Goal: Task Accomplishment & Management: Manage account settings

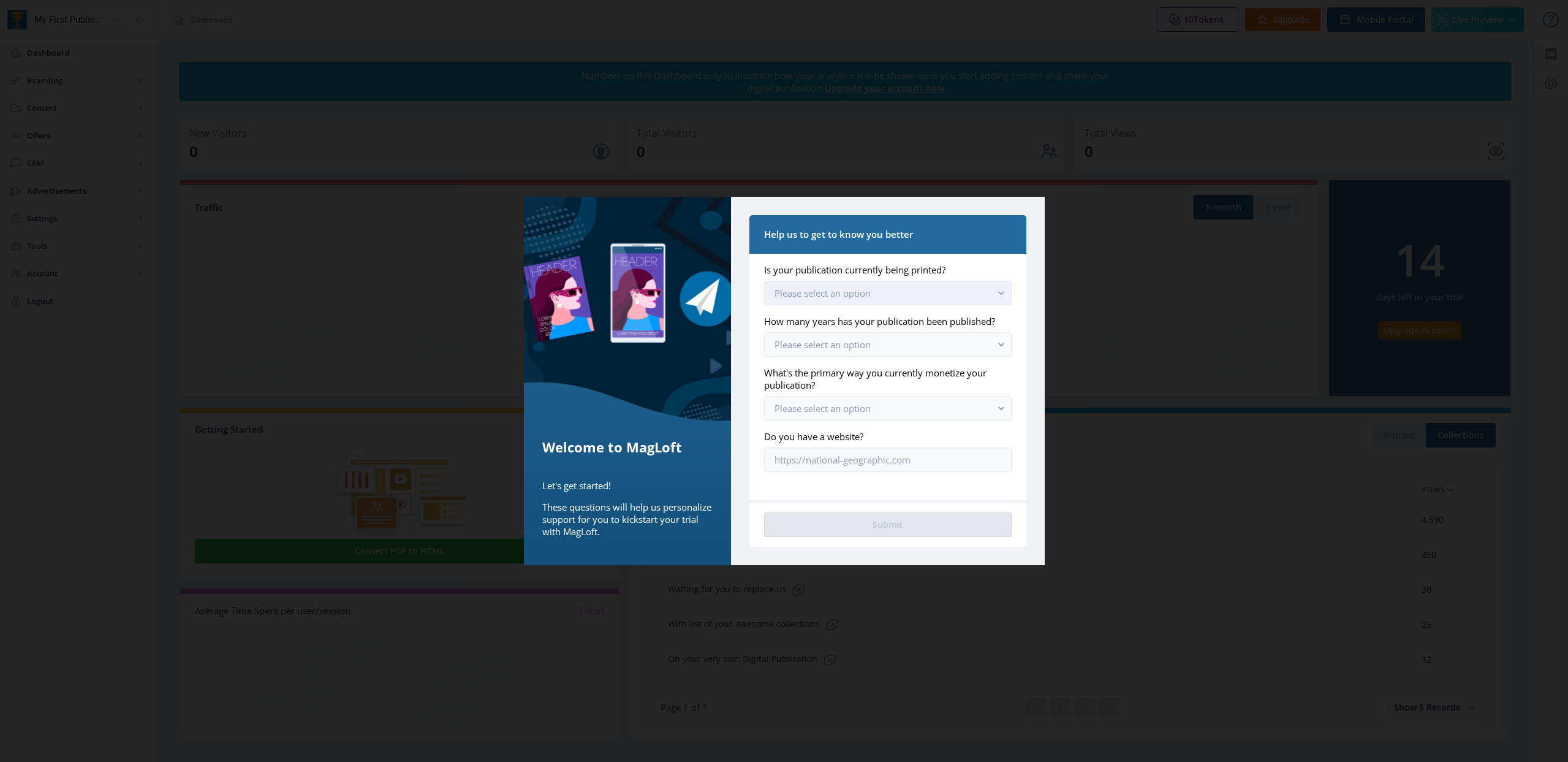
click at [824, 289] on span "Please select an option" at bounding box center [822, 292] width 96 height 12
click at [834, 324] on span "Yes, we still print [DATE]" at bounding box center [827, 322] width 106 height 15
click at [868, 343] on span "Please select an option" at bounding box center [822, 344] width 96 height 12
click at [842, 414] on span "Between 1 to 3 years" at bounding box center [821, 420] width 94 height 15
click at [841, 411] on span "Please select an option" at bounding box center [822, 408] width 96 height 12
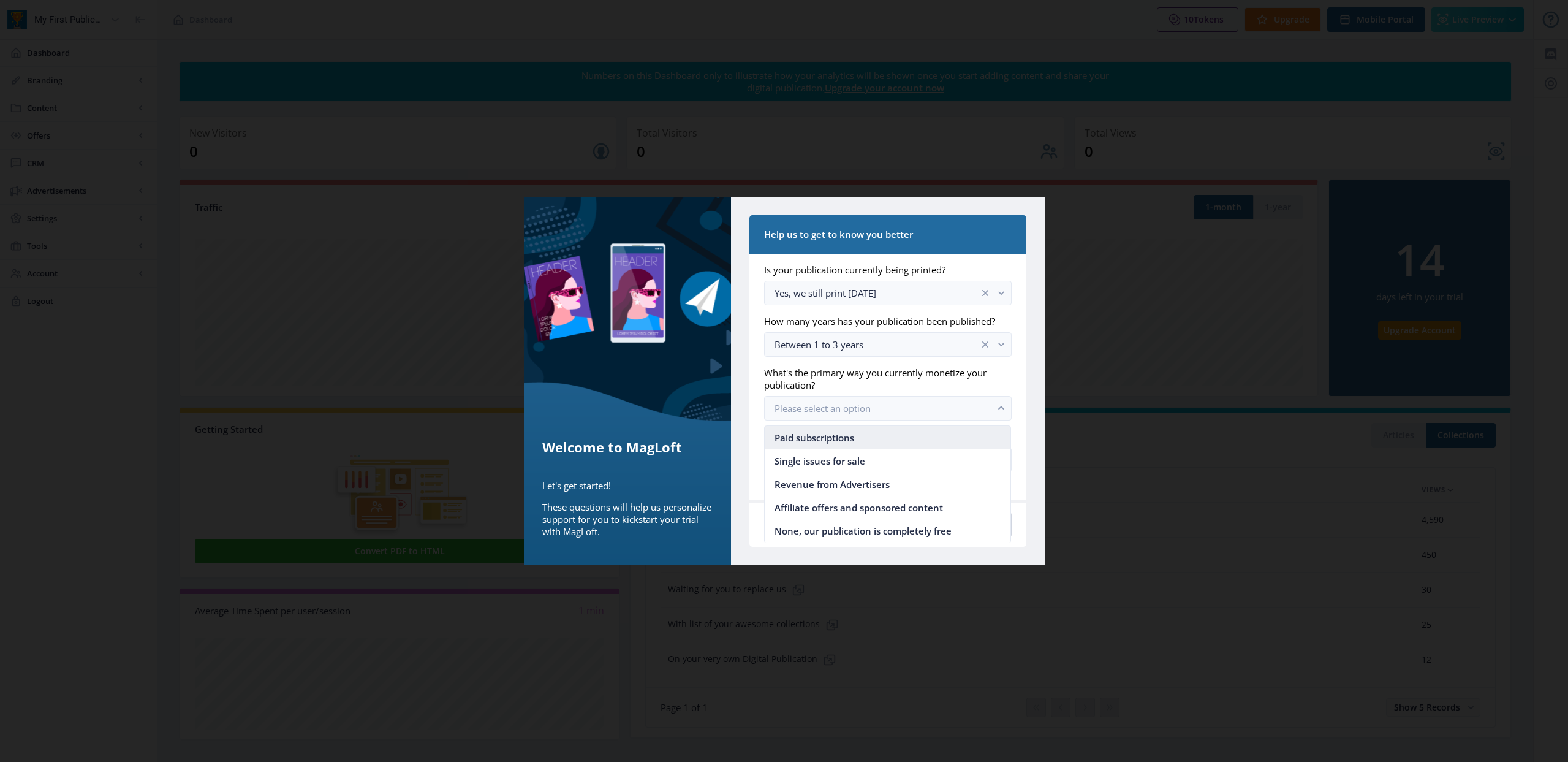
click at [832, 437] on span "Paid subscriptions" at bounding box center [814, 437] width 80 height 15
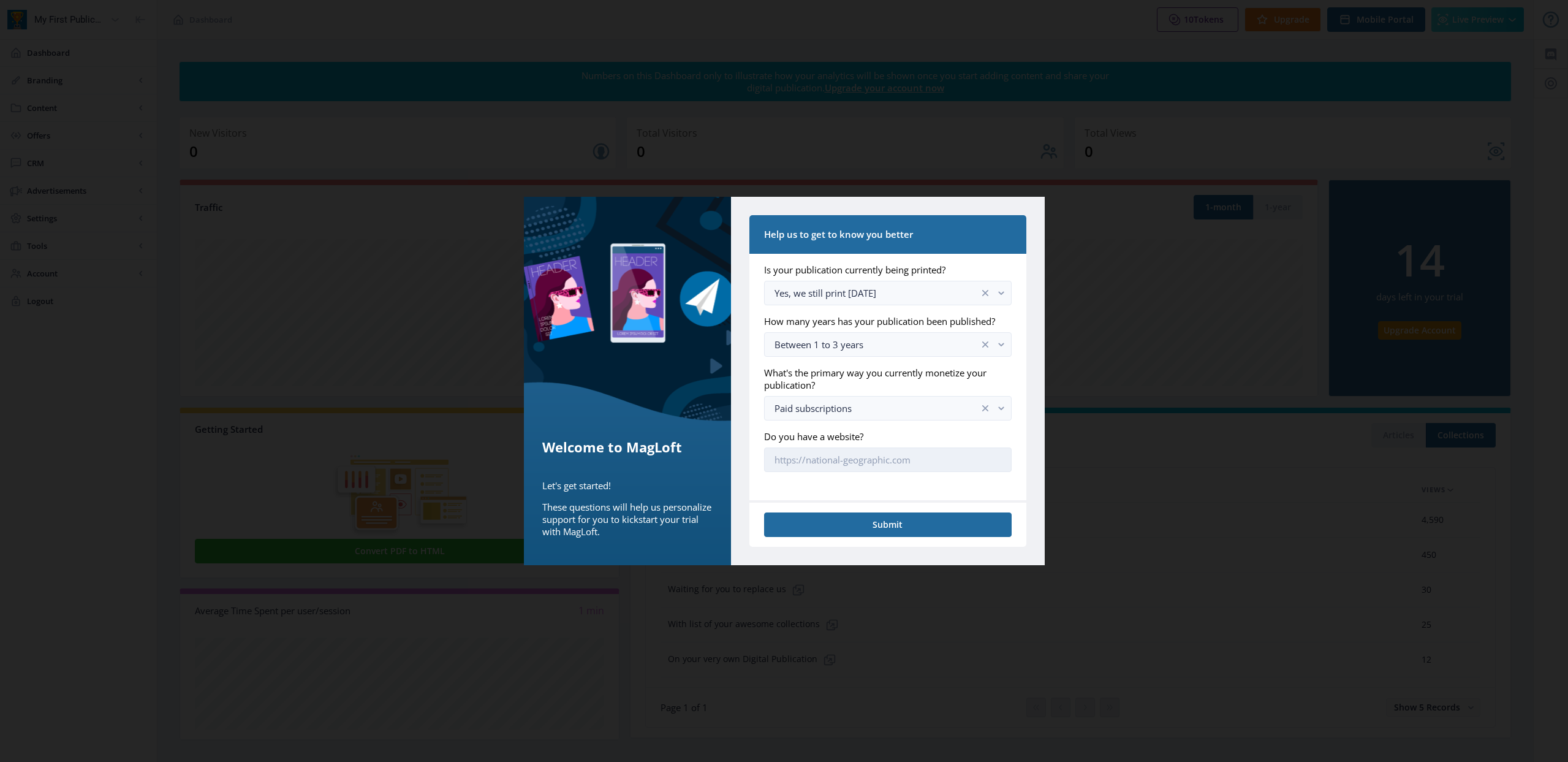
click at [827, 461] on input "Do you have a website?" at bounding box center [887, 459] width 247 height 25
type input "[URL][DOMAIN_NAME]"
click at [859, 527] on button "Submit" at bounding box center [887, 525] width 247 height 25
click at [884, 522] on button "Submit" at bounding box center [887, 525] width 247 height 25
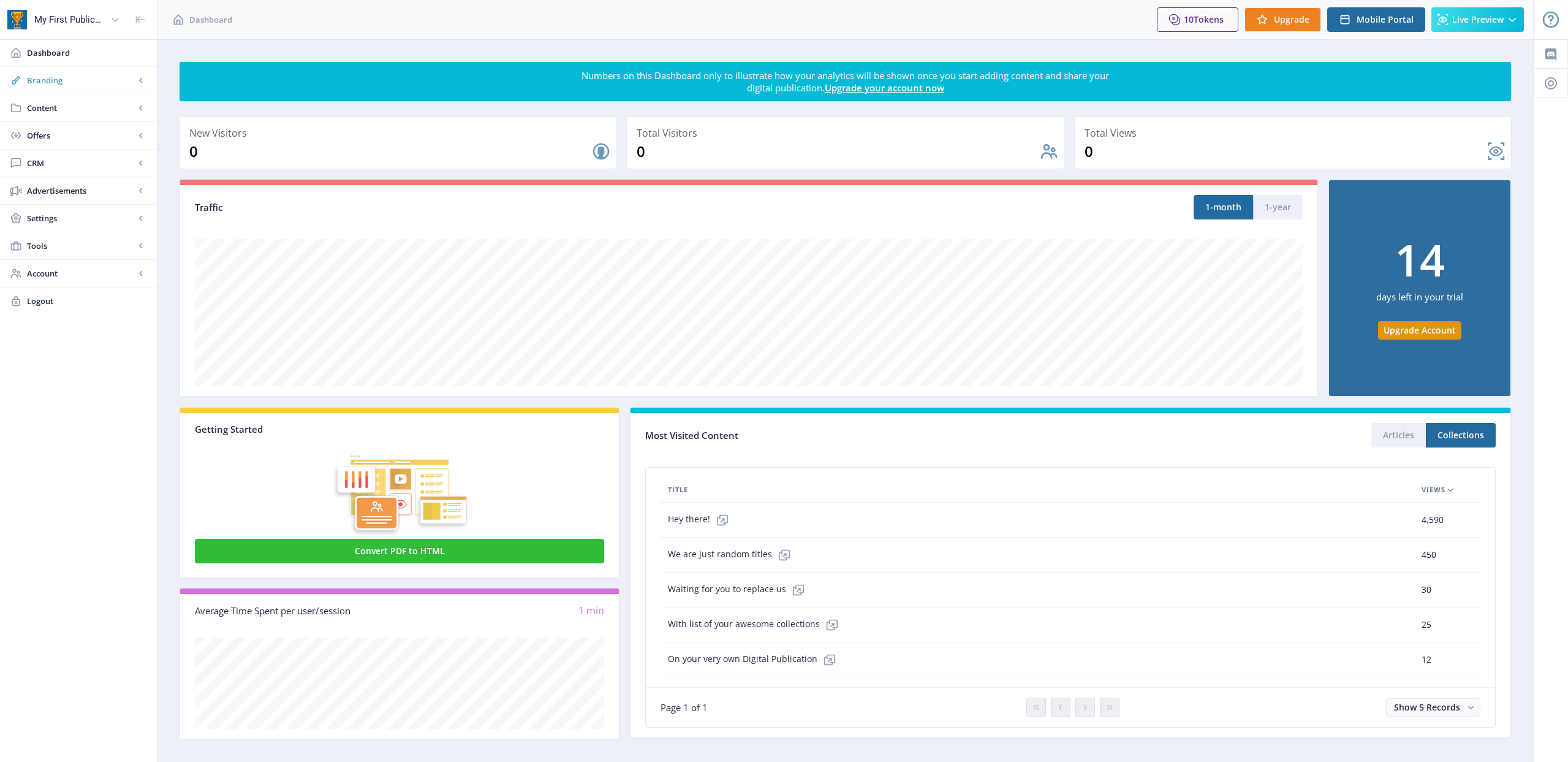
click at [78, 78] on span "Branding" at bounding box center [80, 80] width 108 height 12
click at [58, 104] on span "App" at bounding box center [92, 107] width 106 height 12
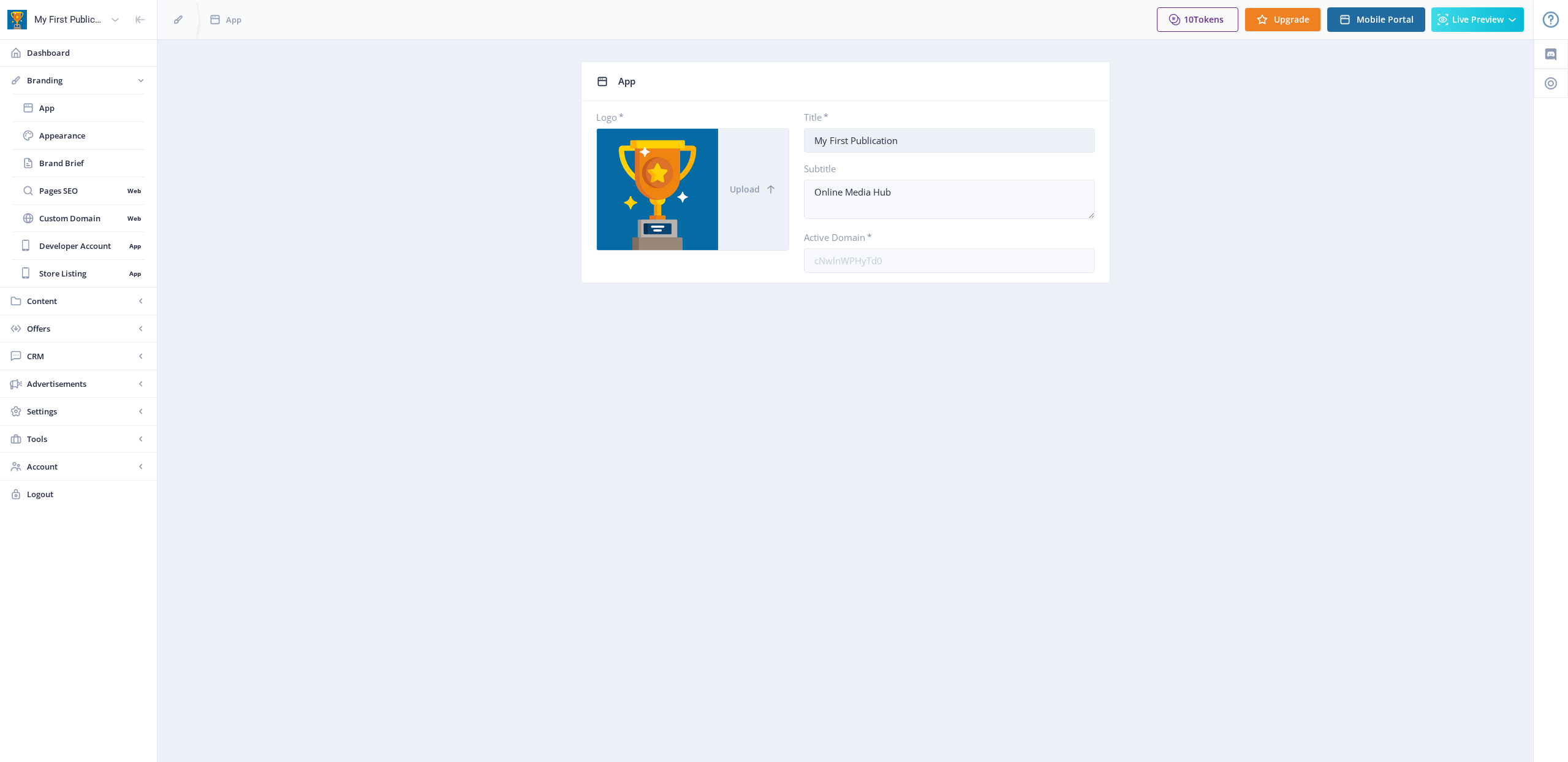
click at [901, 142] on input "My First Publication" at bounding box center [949, 140] width 291 height 25
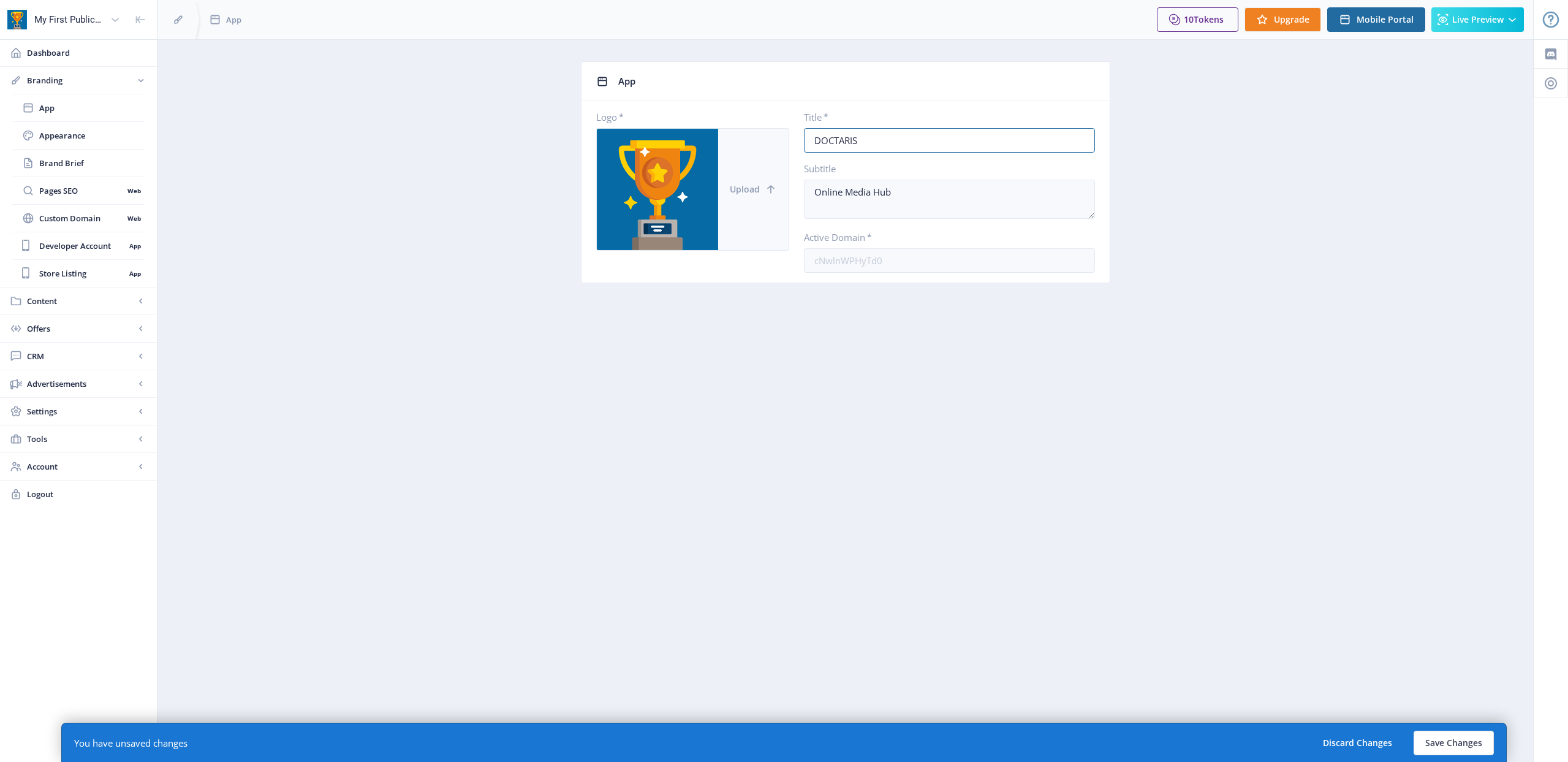
type input "DOCTARIS"
click at [768, 196] on button "Upload" at bounding box center [753, 189] width 70 height 121
